Goal: Information Seeking & Learning: Check status

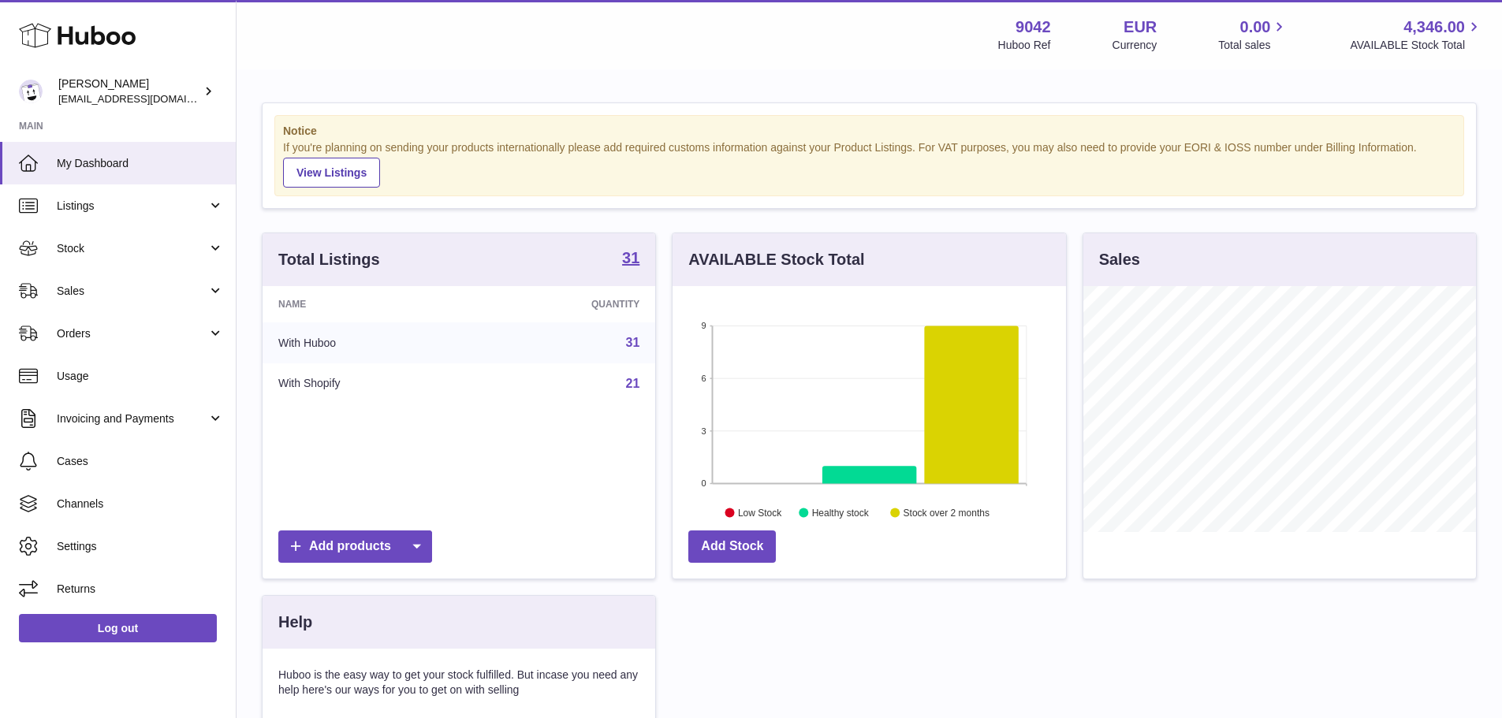
scroll to position [246, 393]
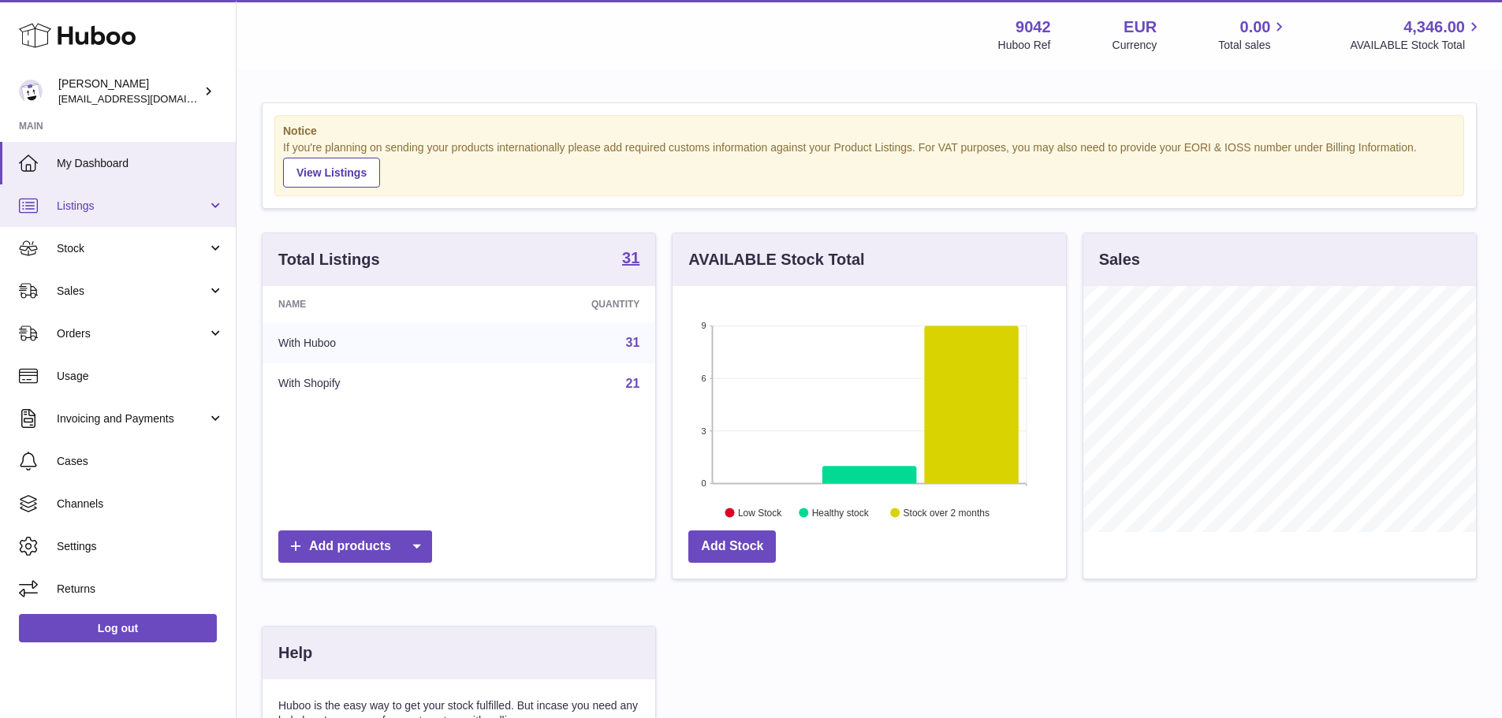
click at [117, 193] on link "Listings" at bounding box center [118, 206] width 236 height 43
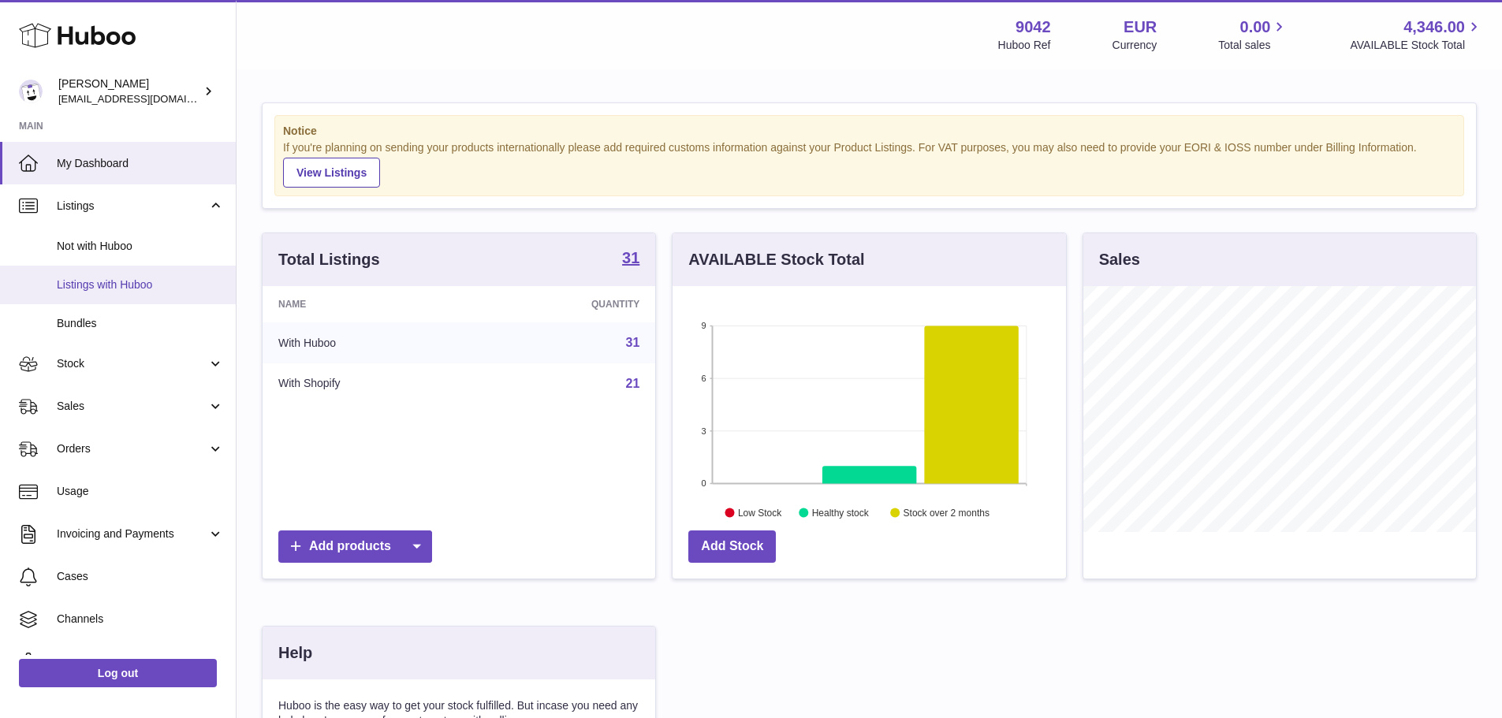
click at [135, 286] on span "Listings with Huboo" at bounding box center [140, 285] width 167 height 15
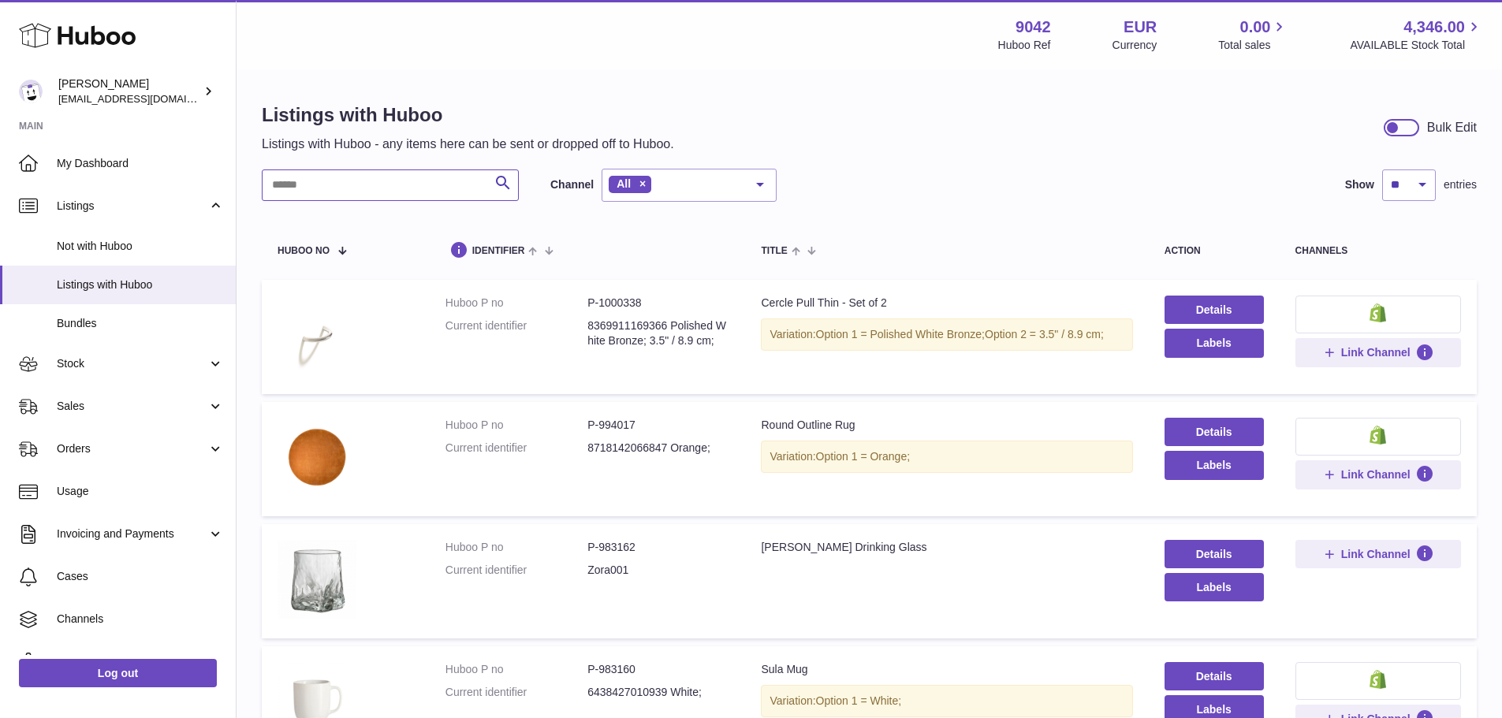
click at [432, 172] on input "text" at bounding box center [390, 186] width 257 height 32
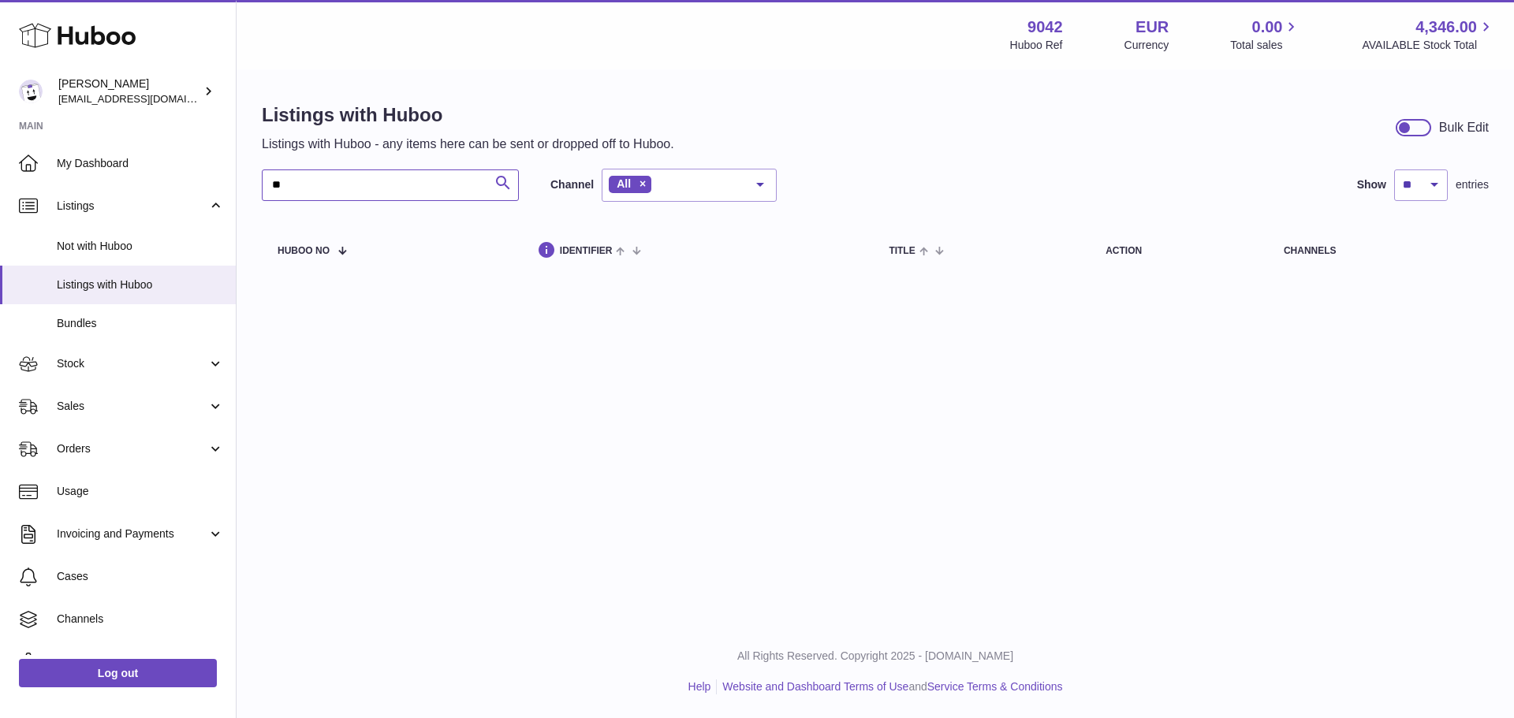
type input "*"
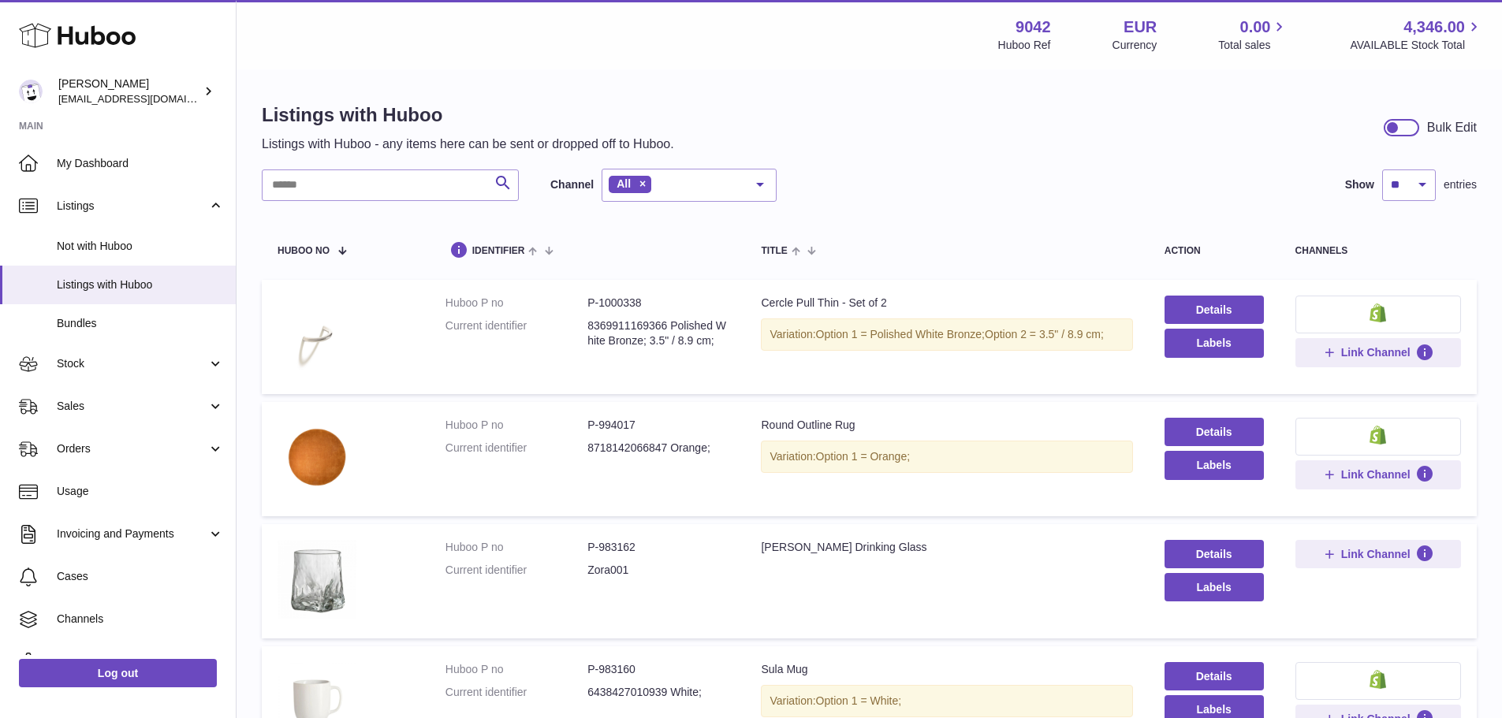
click at [621, 298] on dd "P-1000338" at bounding box center [658, 303] width 142 height 15
click at [606, 429] on dd "P-994017" at bounding box center [658, 425] width 142 height 15
copy dd "994017"
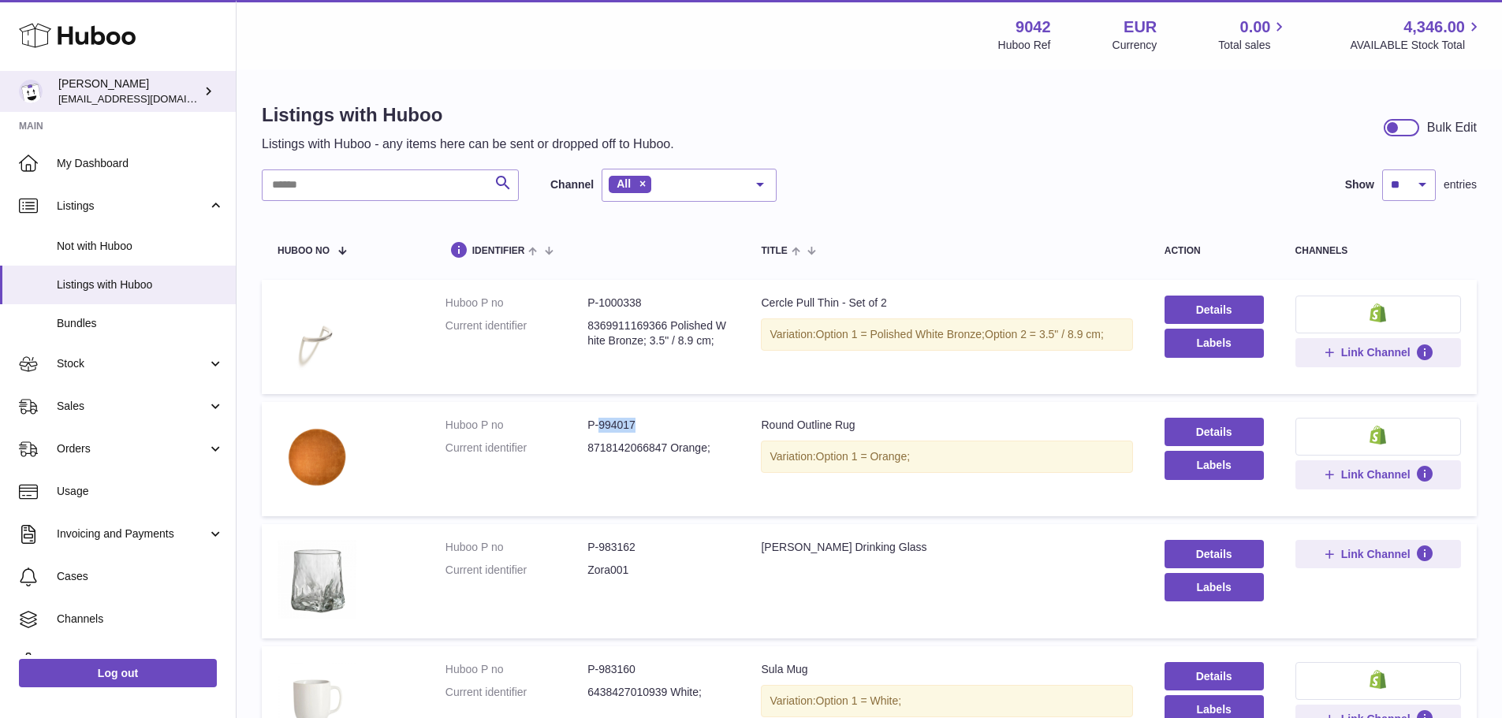
click at [94, 98] on span "[EMAIL_ADDRESS][DOMAIN_NAME]" at bounding box center [144, 98] width 173 height 13
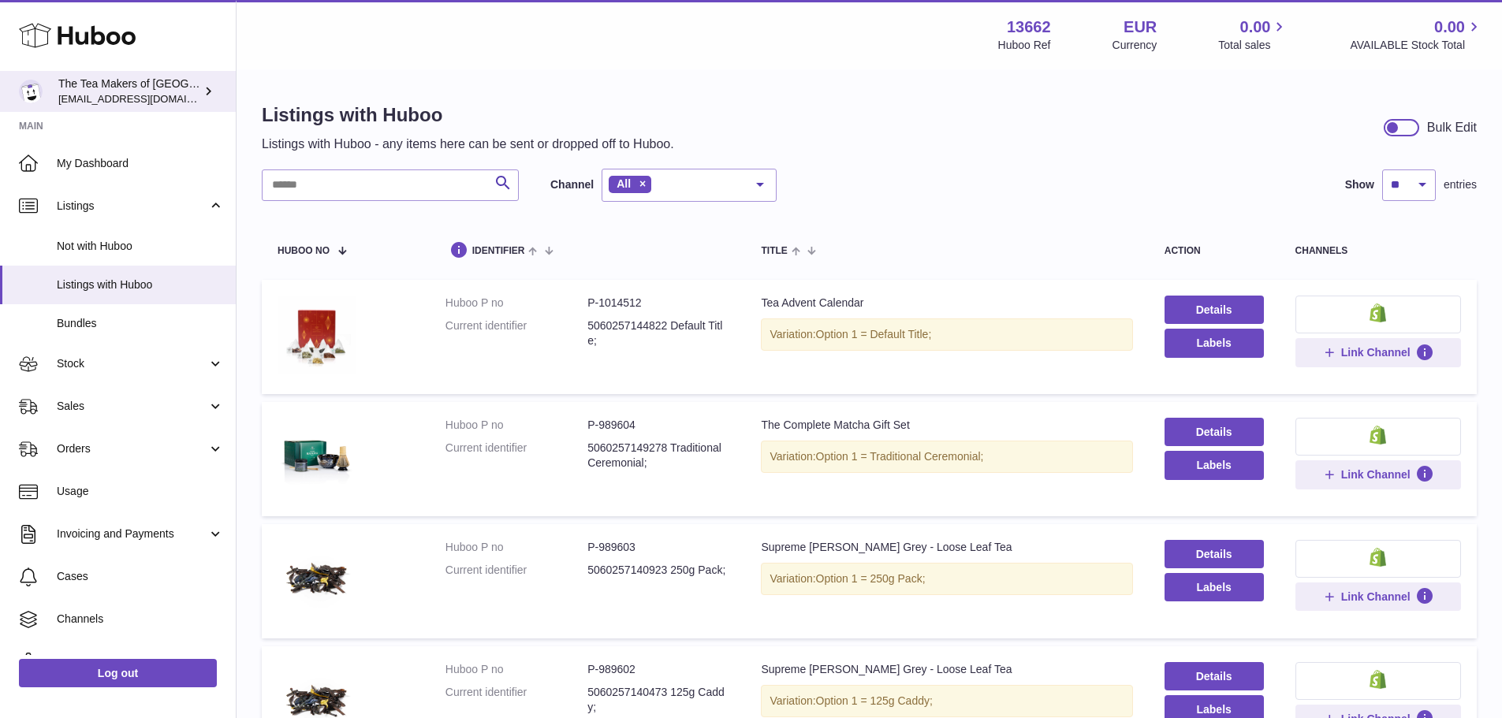
click at [34, 95] on img at bounding box center [31, 92] width 24 height 24
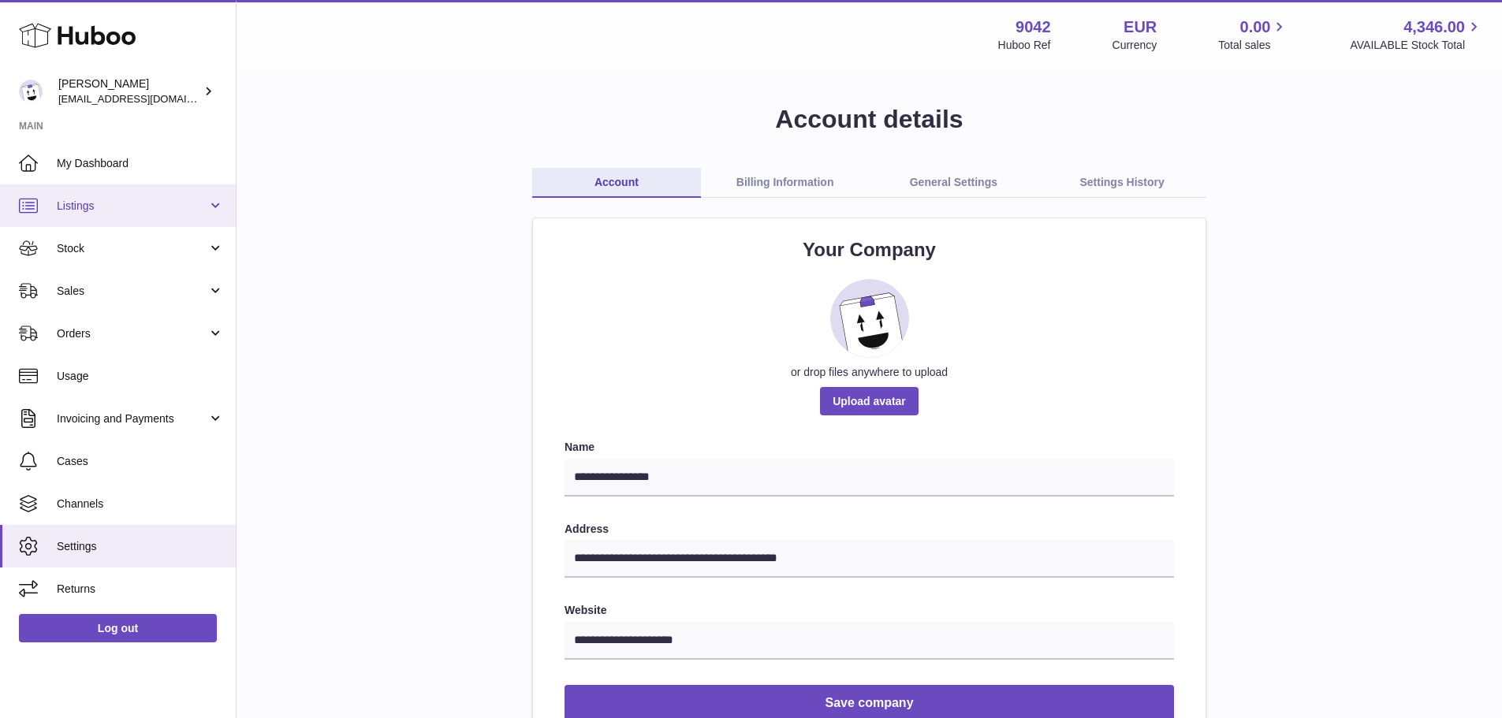
click at [140, 207] on span "Listings" at bounding box center [132, 206] width 151 height 15
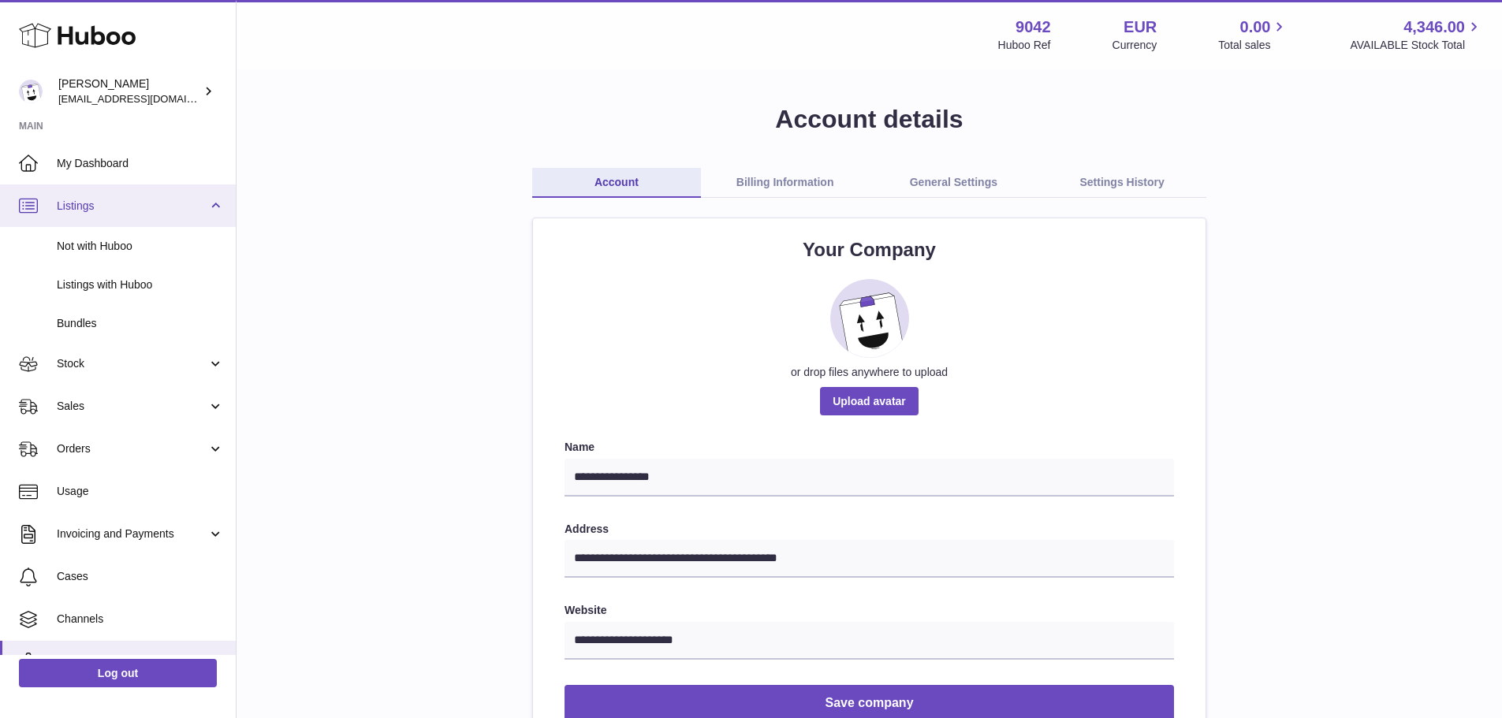
click at [140, 207] on span "Listings" at bounding box center [132, 206] width 151 height 15
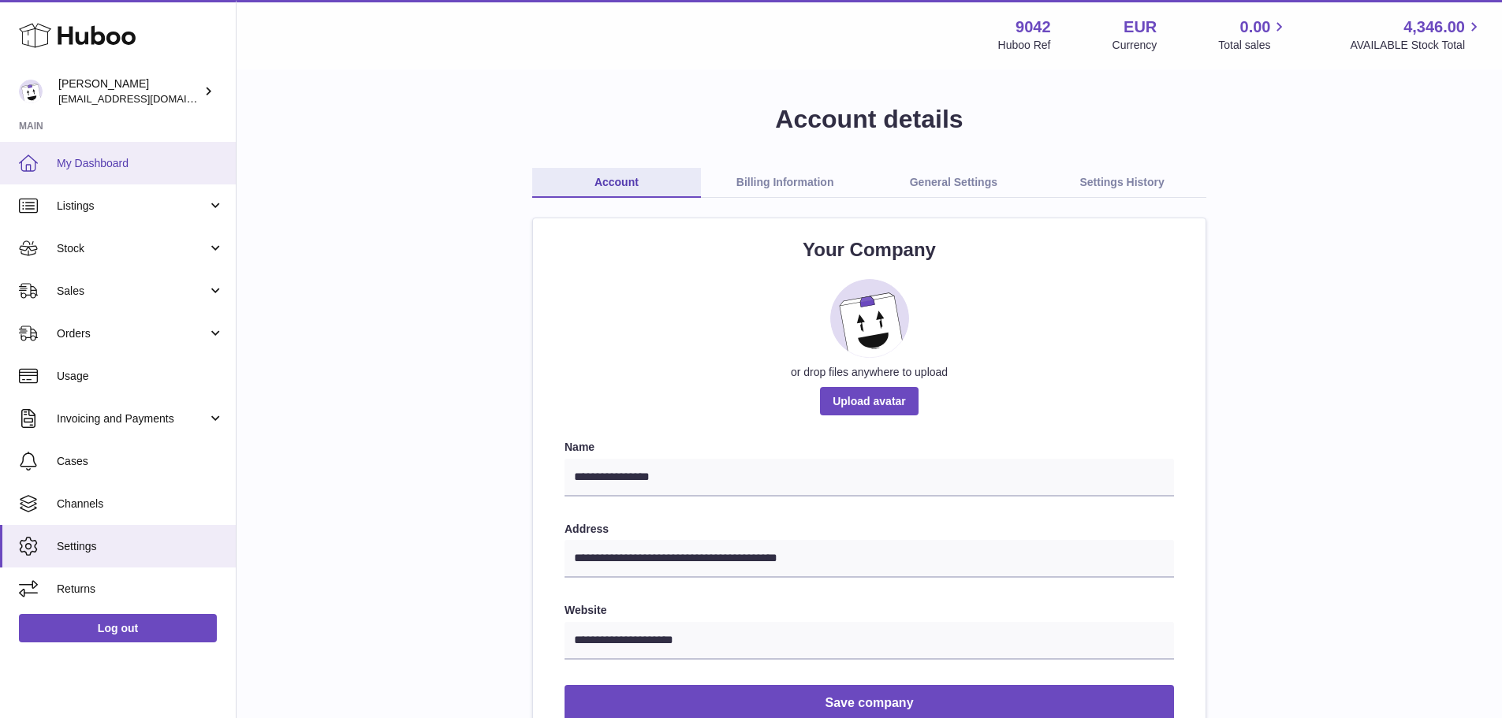
click at [110, 162] on span "My Dashboard" at bounding box center [140, 163] width 167 height 15
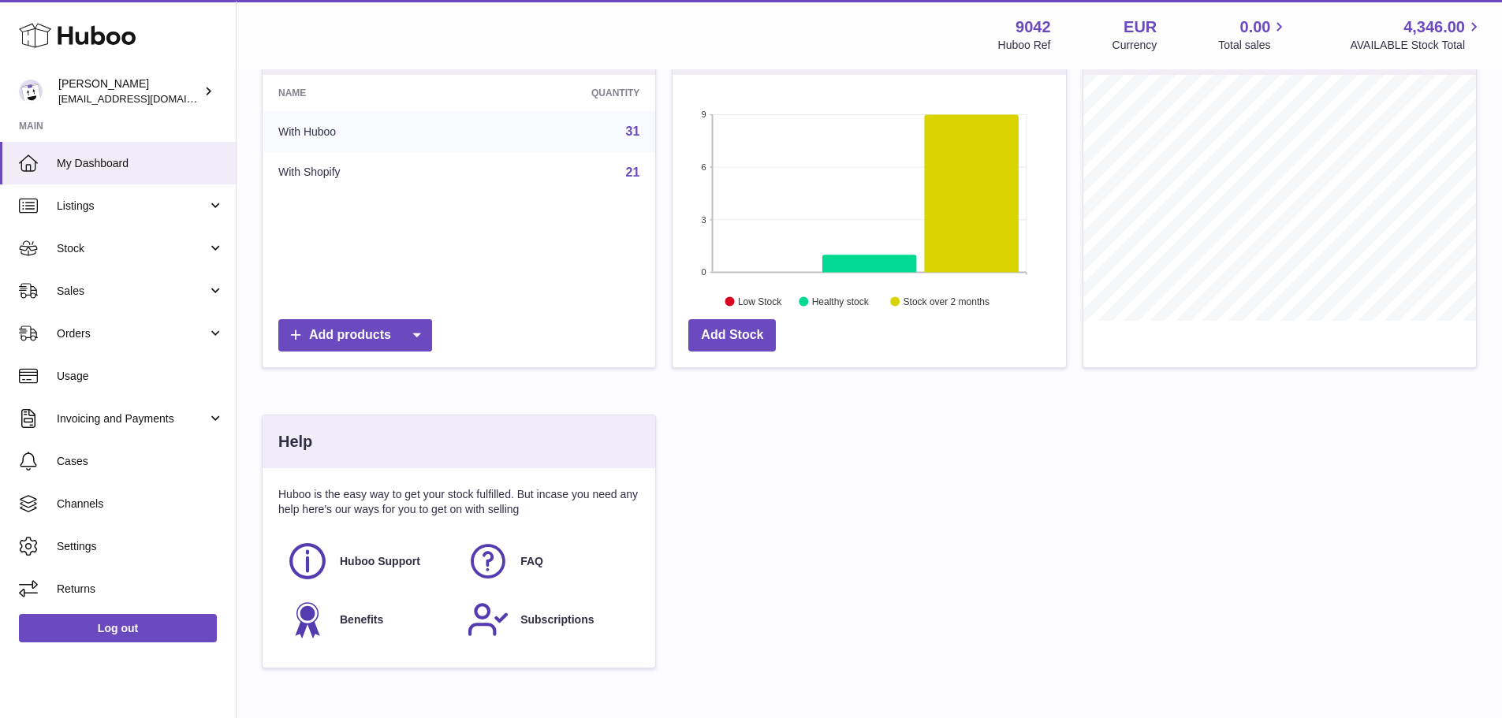
scroll to position [237, 0]
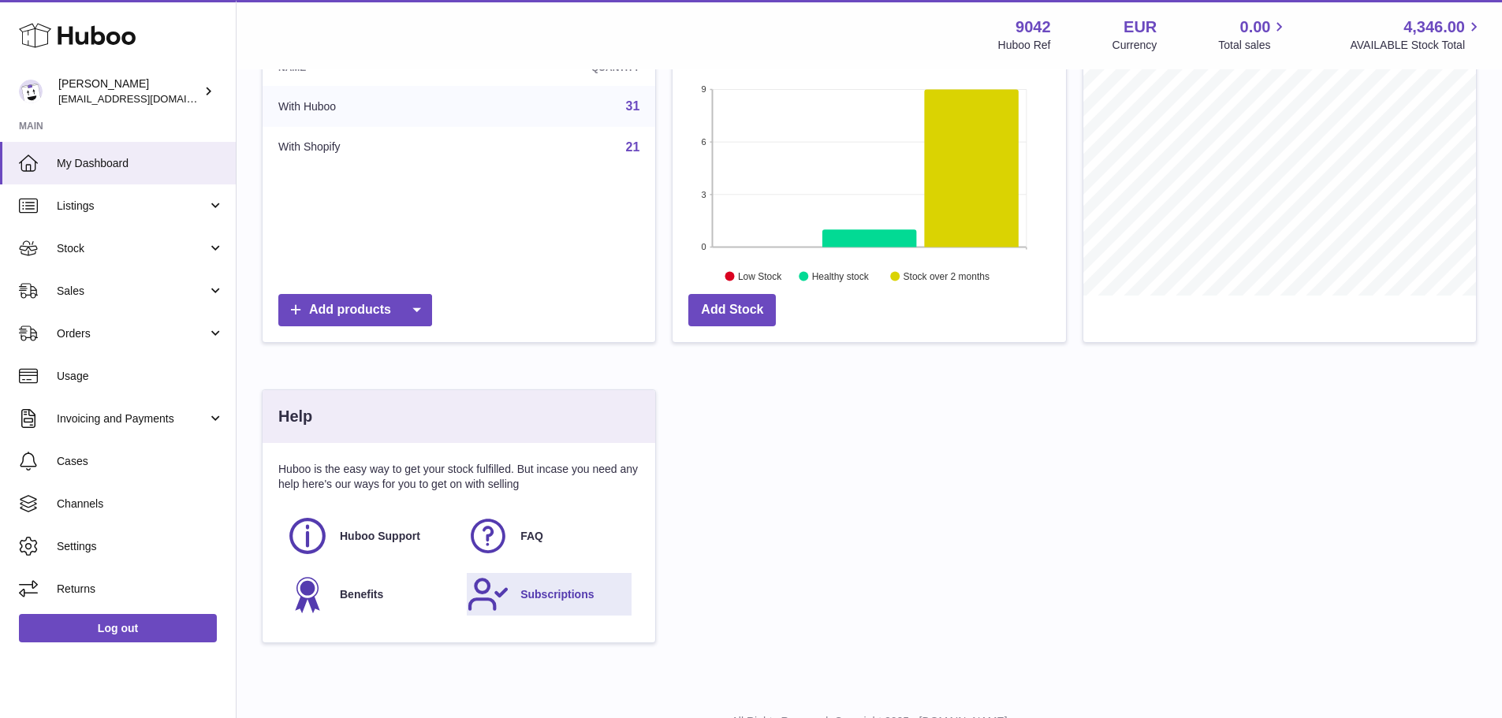
click at [581, 597] on span "Subscriptions" at bounding box center [556, 594] width 73 height 15
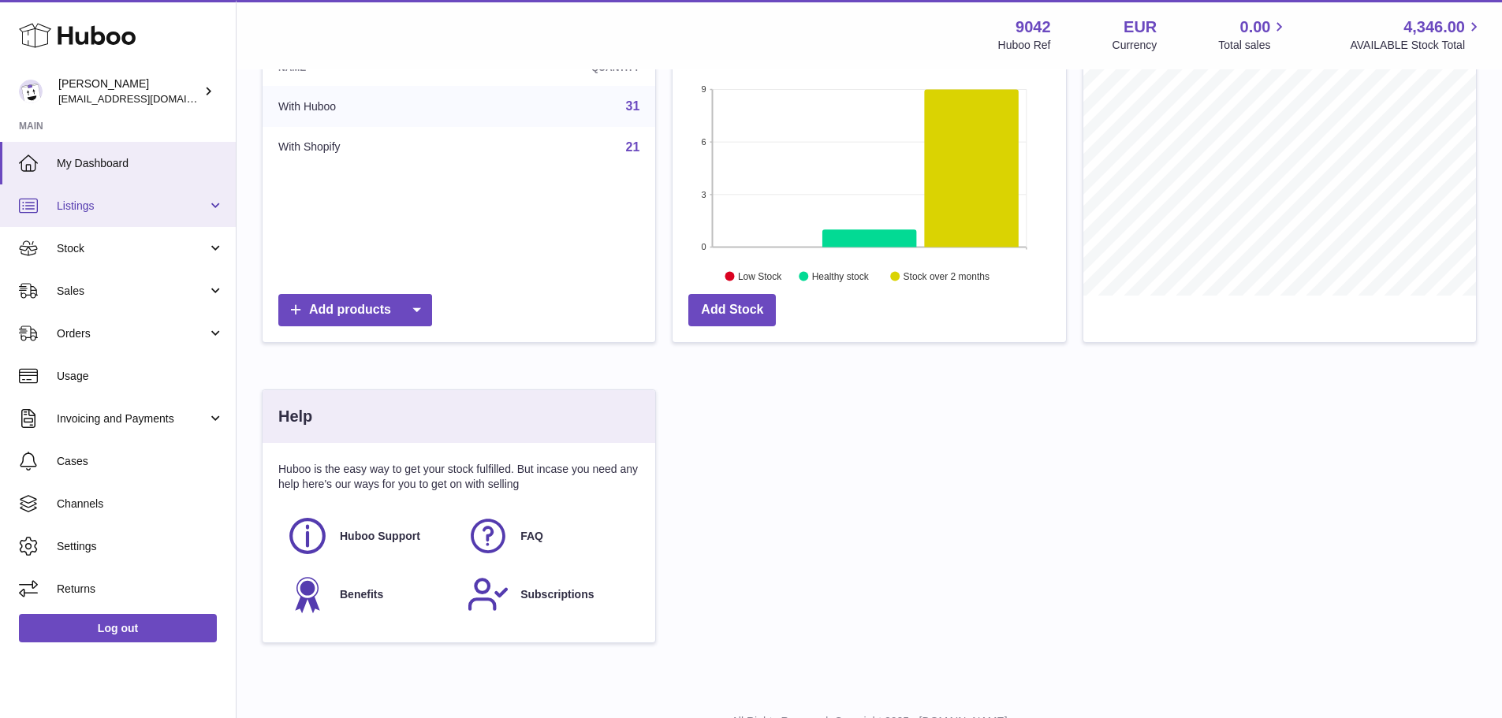
click at [170, 205] on span "Listings" at bounding box center [132, 206] width 151 height 15
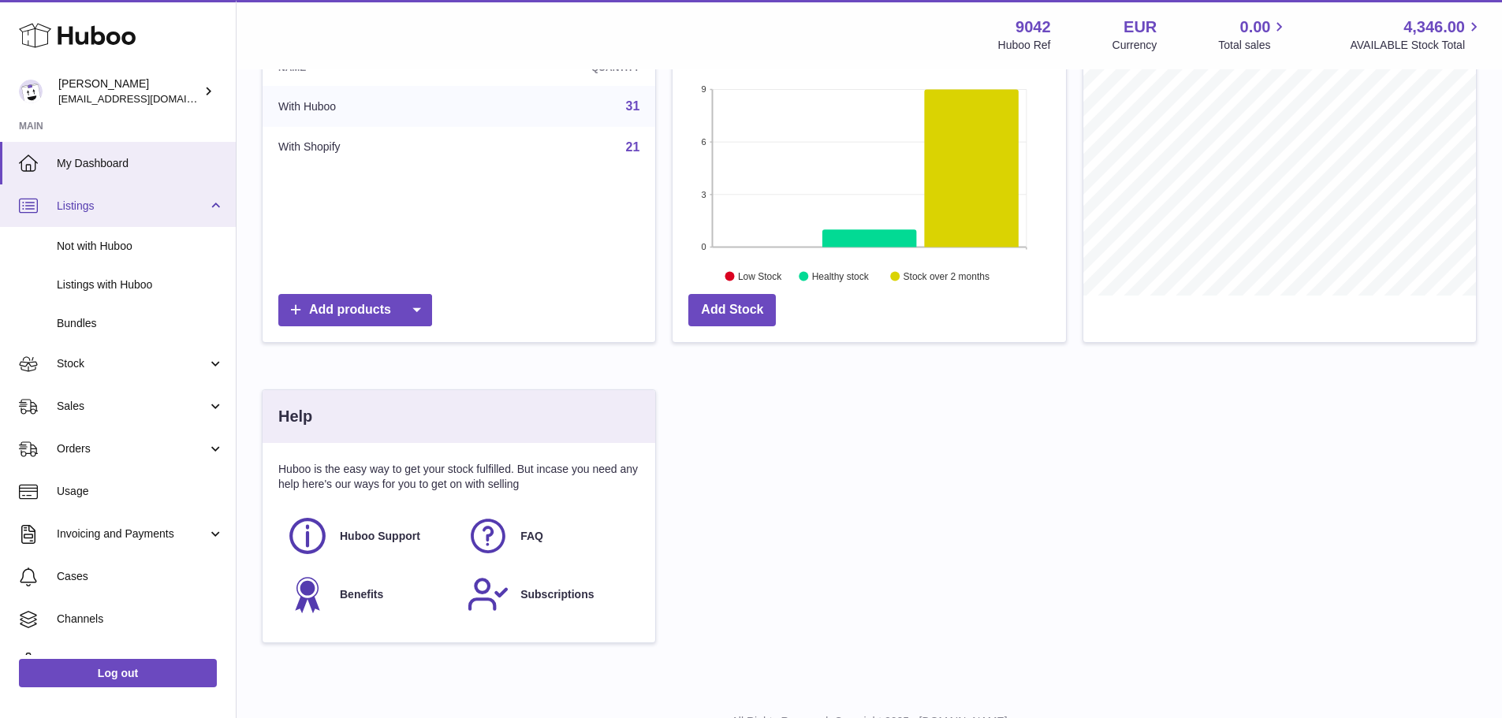
click at [170, 205] on span "Listings" at bounding box center [132, 206] width 151 height 15
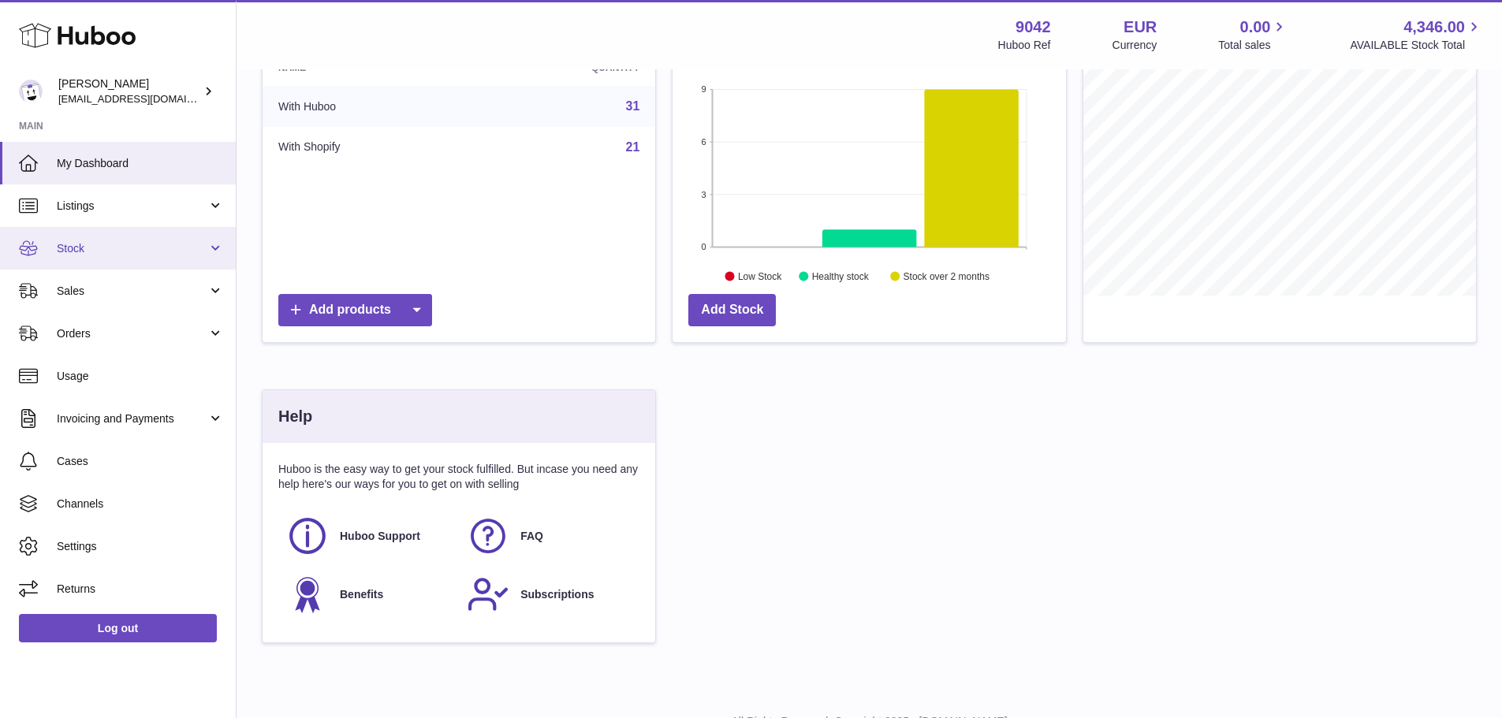
click at [108, 248] on span "Stock" at bounding box center [132, 248] width 151 height 15
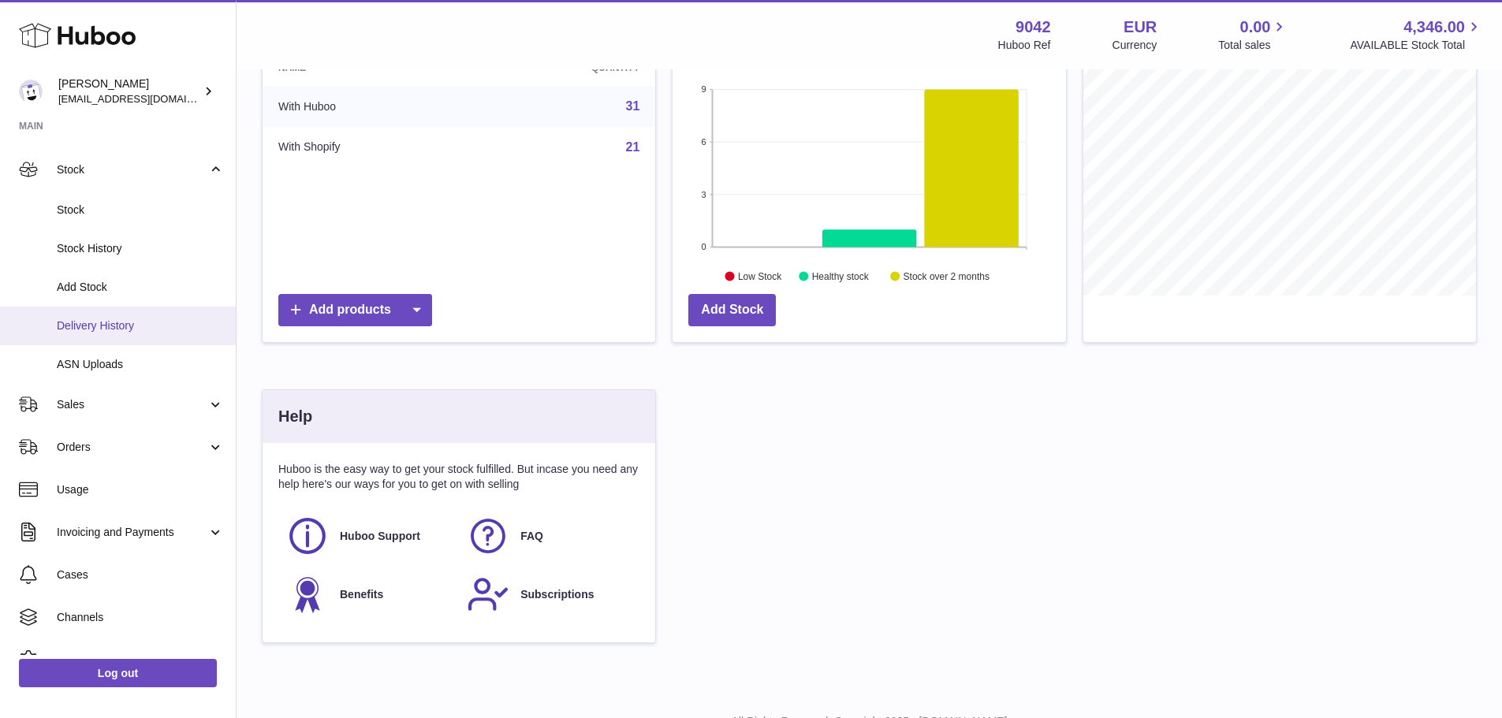
scroll to position [147, 0]
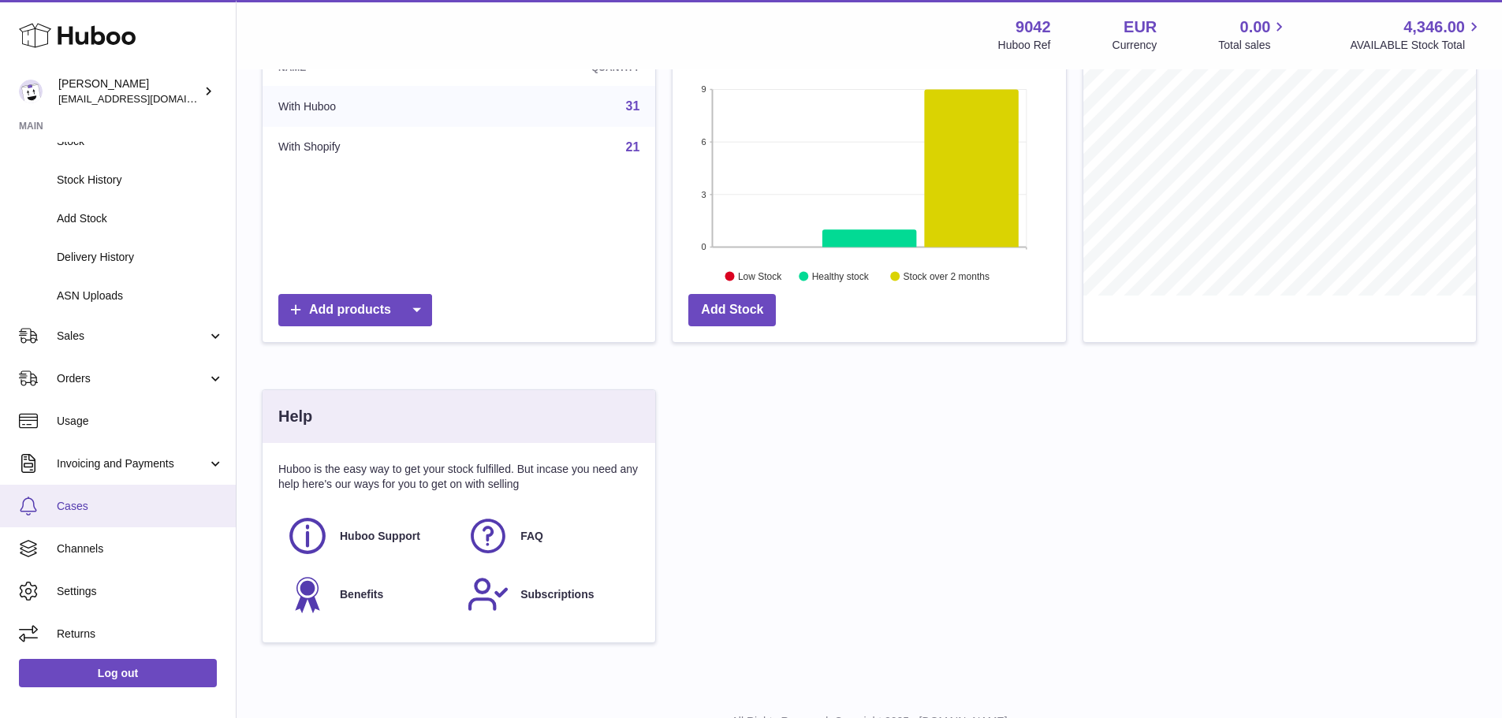
click at [117, 513] on span "Cases" at bounding box center [140, 506] width 167 height 15
